Goal: Transaction & Acquisition: Download file/media

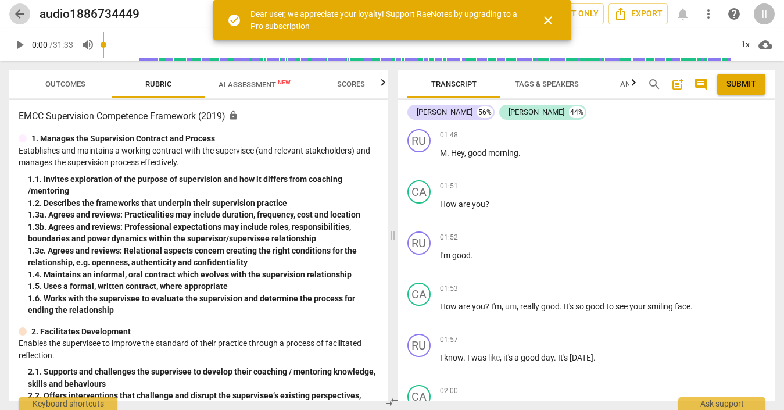
click at [24, 12] on span "arrow_back" at bounding box center [20, 14] width 14 height 14
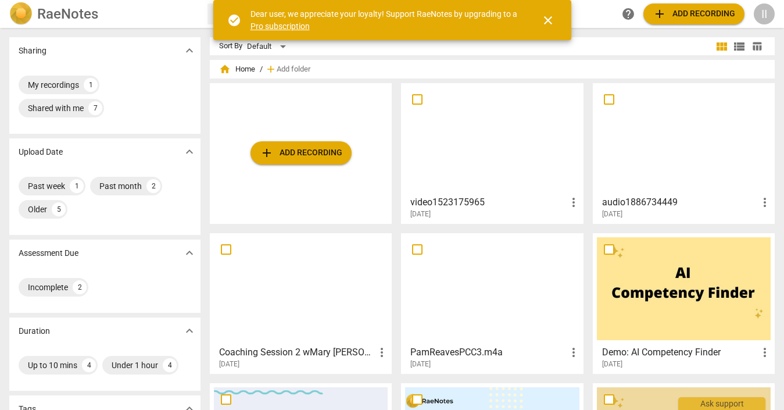
click at [302, 280] on div at bounding box center [301, 288] width 174 height 103
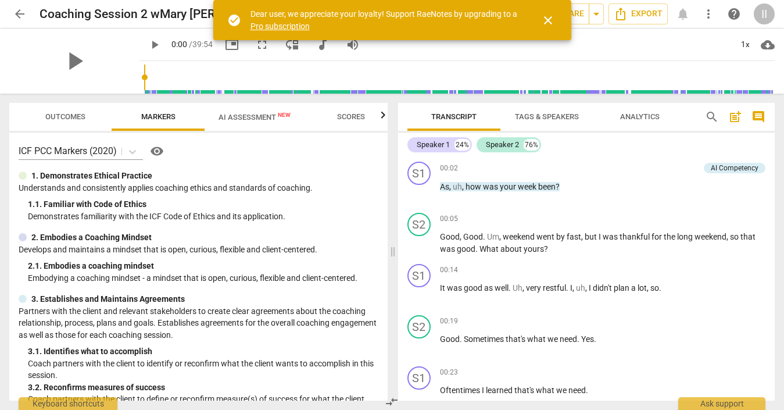
click at [552, 18] on span "close" at bounding box center [548, 20] width 14 height 14
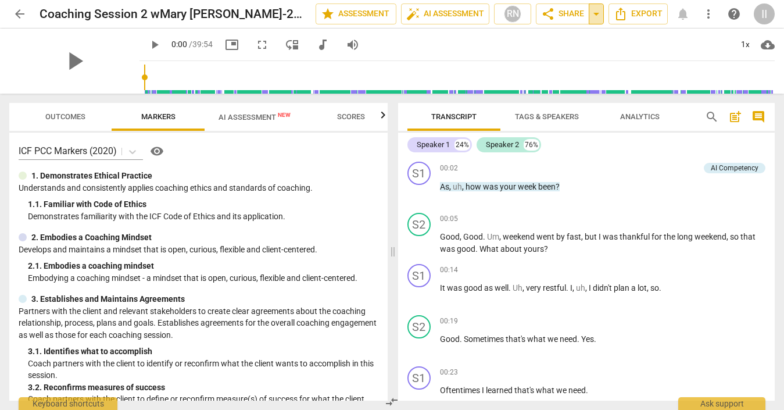
click at [595, 14] on span "arrow_drop_down" at bounding box center [596, 14] width 14 height 14
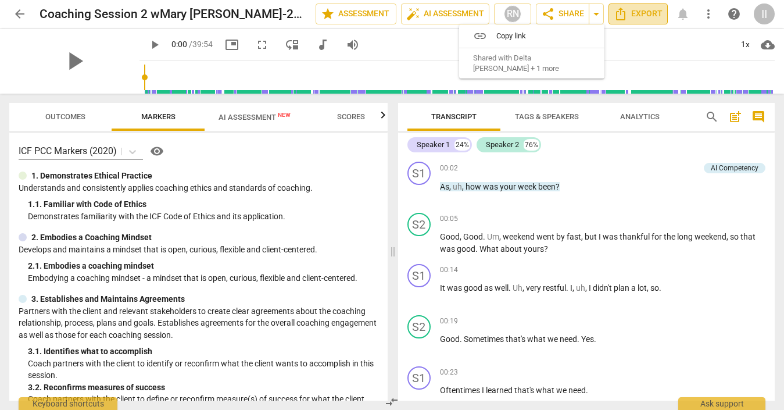
click at [625, 14] on icon "Export" at bounding box center [620, 14] width 9 height 13
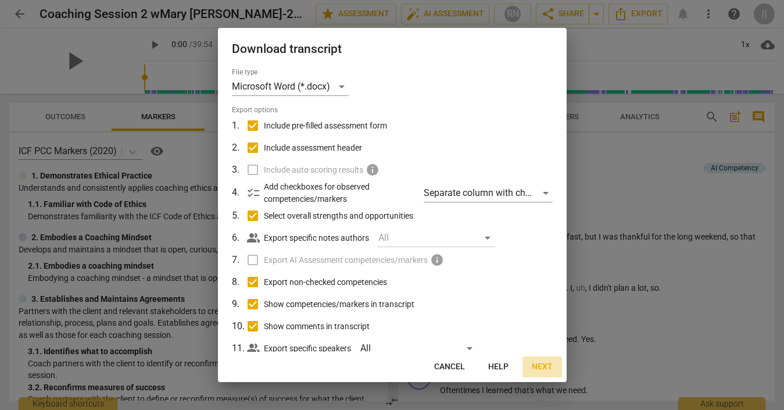
click at [535, 361] on span "Next" at bounding box center [542, 367] width 21 height 12
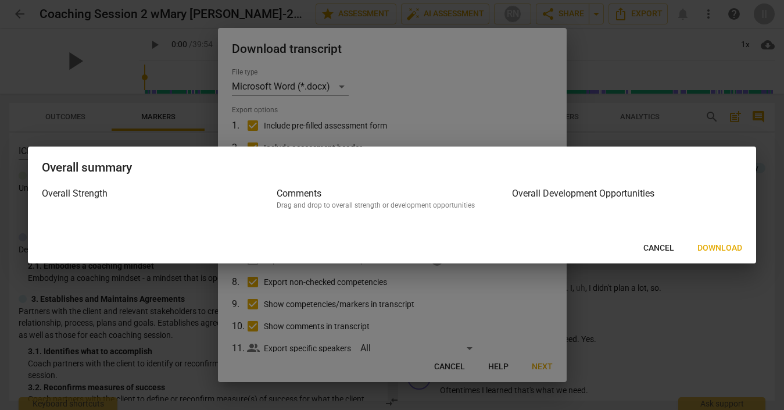
click at [715, 248] on span "Download" at bounding box center [719, 248] width 45 height 12
